Goal: Task Accomplishment & Management: Manage account settings

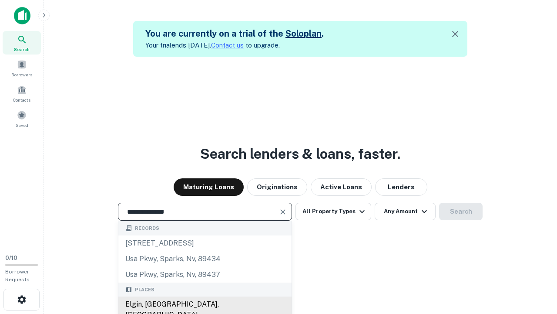
click at [205, 304] on div "Elgin, [GEOGRAPHIC_DATA], [GEOGRAPHIC_DATA]" at bounding box center [204, 309] width 173 height 26
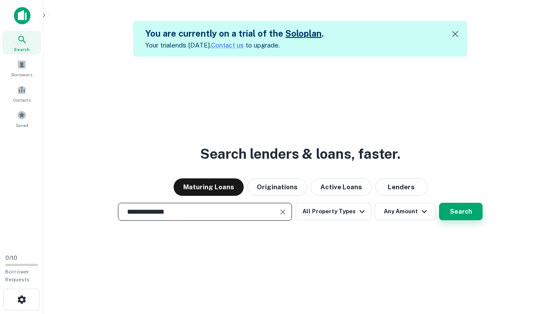
type input "**********"
click at [439, 202] on button "Search" at bounding box center [461, 210] width 44 height 17
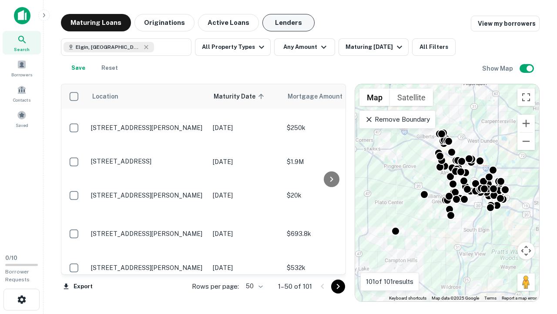
click at [289, 23] on button "Lenders" at bounding box center [289, 22] width 52 height 17
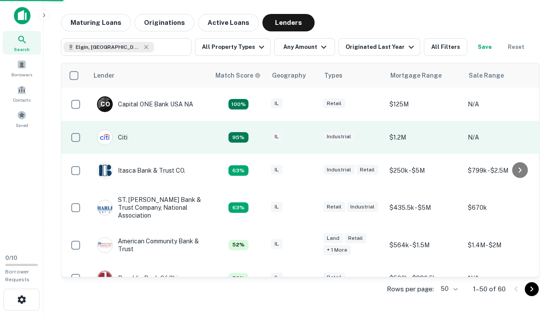
click at [309, 137] on div "IL" at bounding box center [293, 138] width 44 height 12
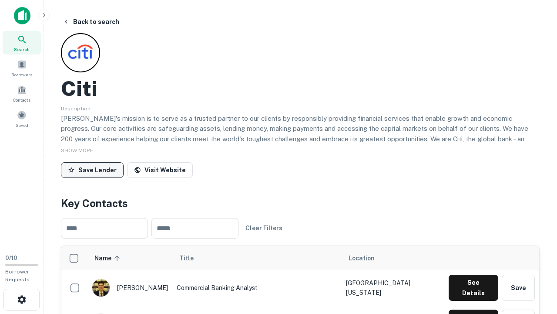
click at [92, 169] on button "Save Lender" at bounding box center [92, 170] width 63 height 16
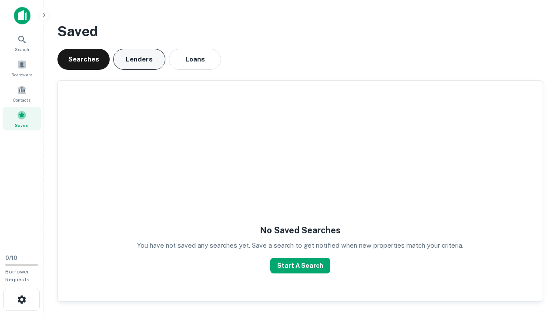
click at [139, 59] on button "Lenders" at bounding box center [139, 59] width 52 height 21
